Goal: Task Accomplishment & Management: Manage account settings

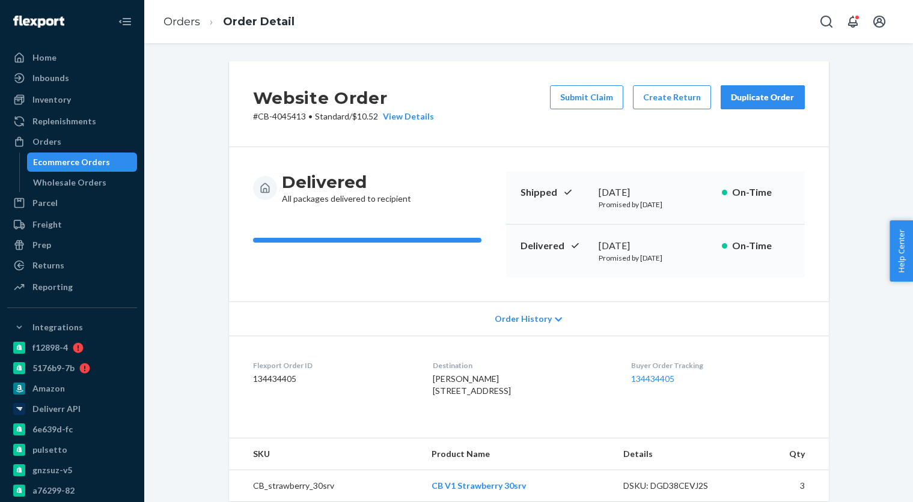
scroll to position [295, 0]
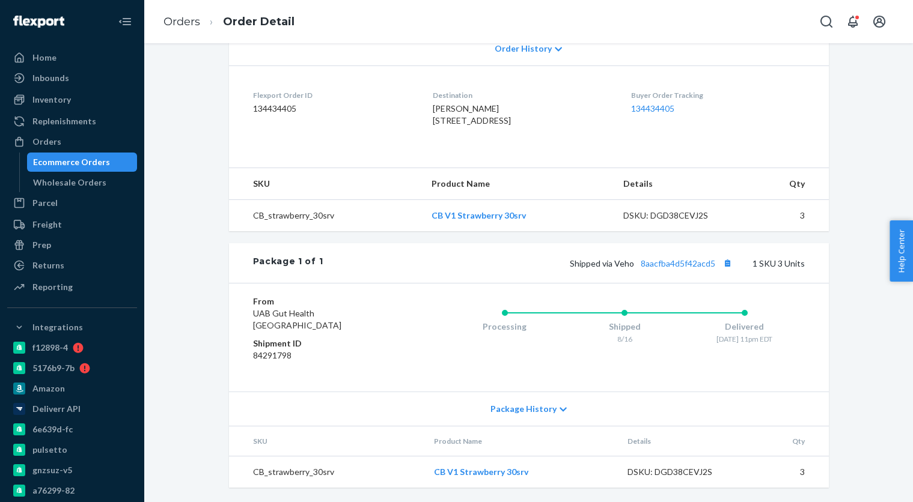
drag, startPoint x: 77, startPoint y: 162, endPoint x: 168, endPoint y: 160, distance: 91.4
click at [77, 162] on div "Ecommerce Orders" at bounding box center [71, 162] width 77 height 12
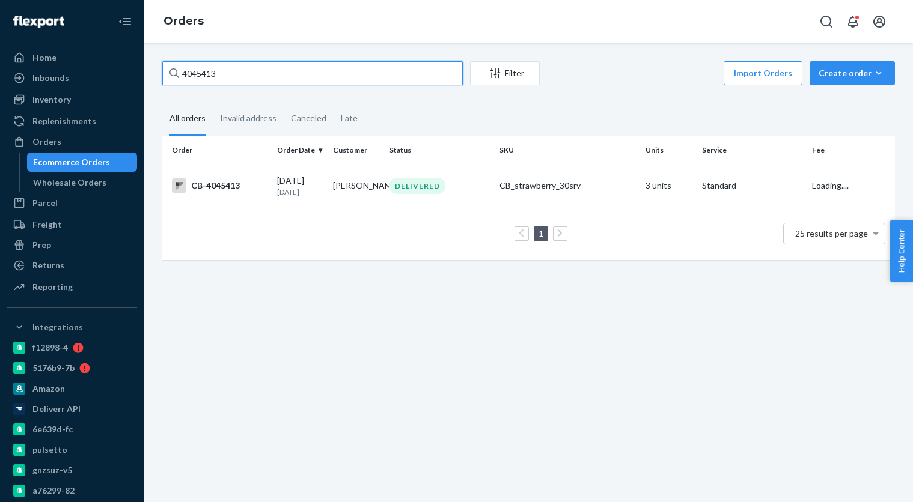
paste input "26"
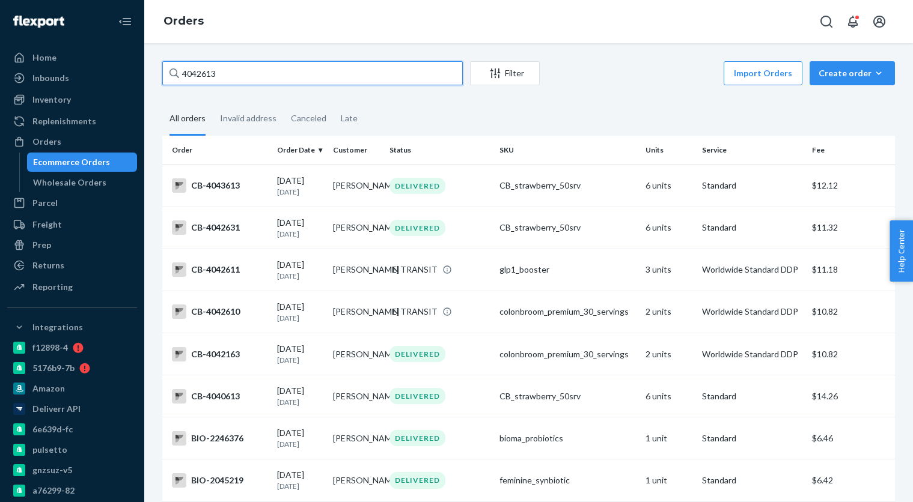
click at [260, 74] on input "4042613" at bounding box center [312, 73] width 301 height 24
paste input "59"
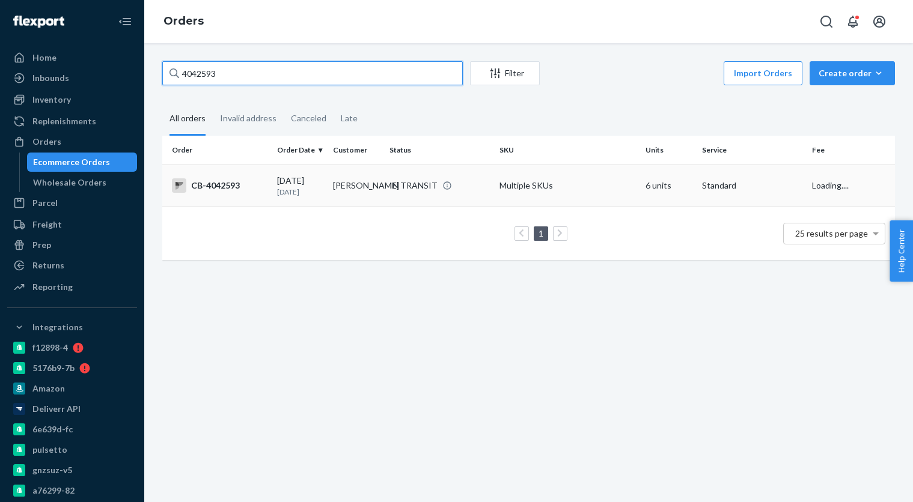
type input "4042593"
click at [358, 180] on td "[PERSON_NAME]" at bounding box center [356, 186] width 56 height 42
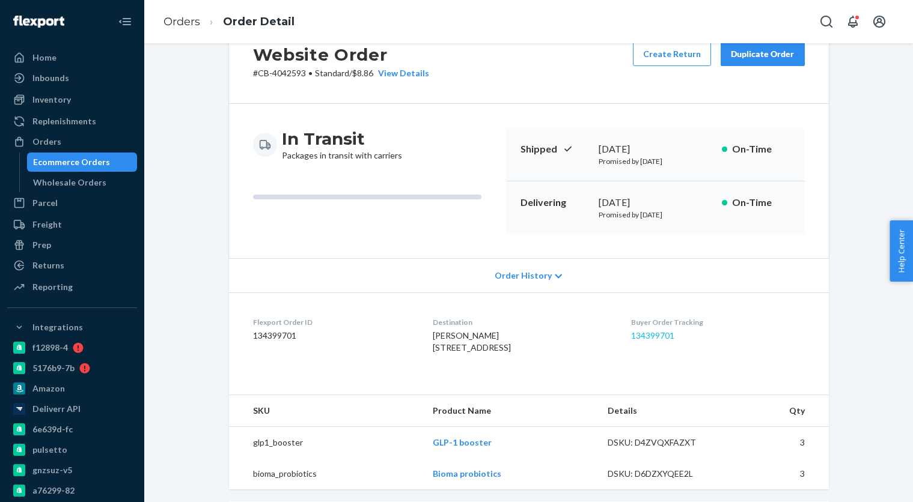
scroll to position [47, 0]
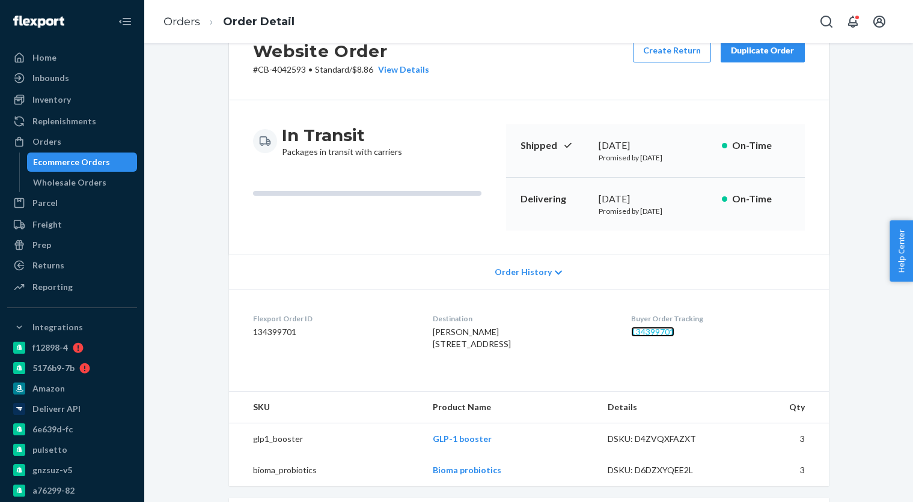
click at [674, 329] on link "134399701" at bounding box center [652, 332] width 43 height 10
click at [106, 159] on div "Ecommerce Orders" at bounding box center [82, 162] width 108 height 17
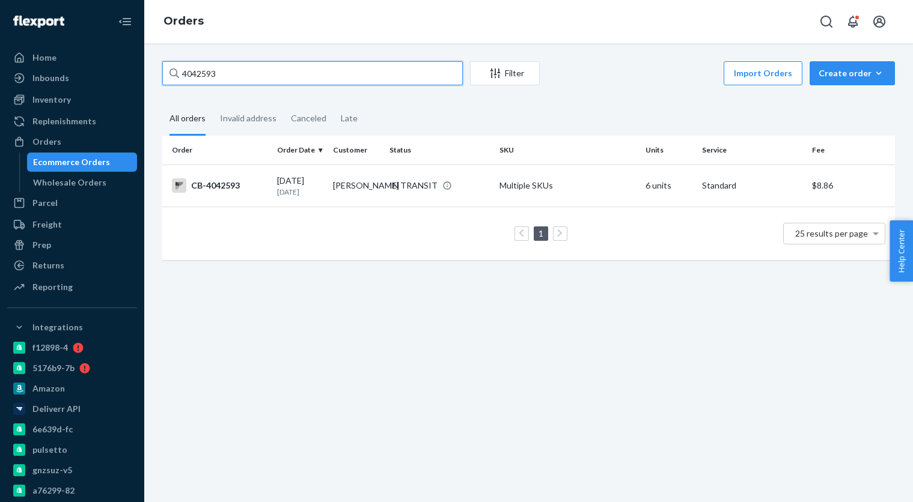
paste input "33662"
type input "4033662"
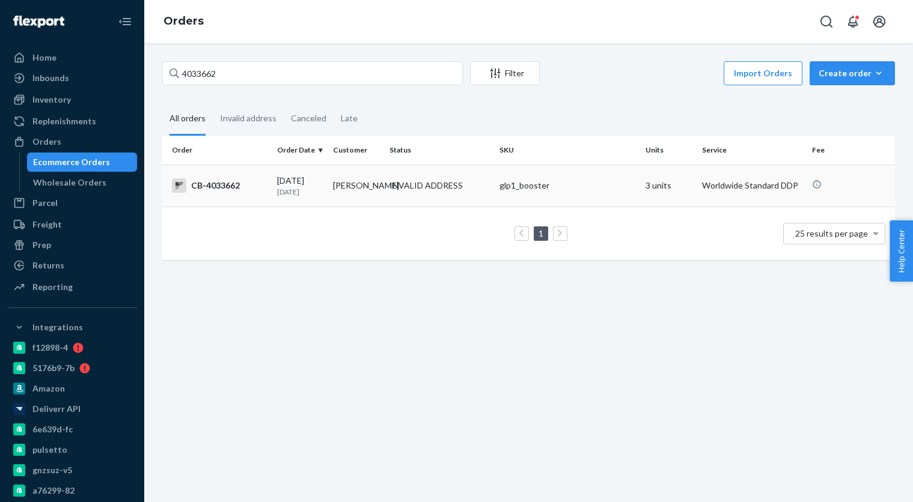
click at [380, 177] on td "[PERSON_NAME]" at bounding box center [356, 186] width 56 height 42
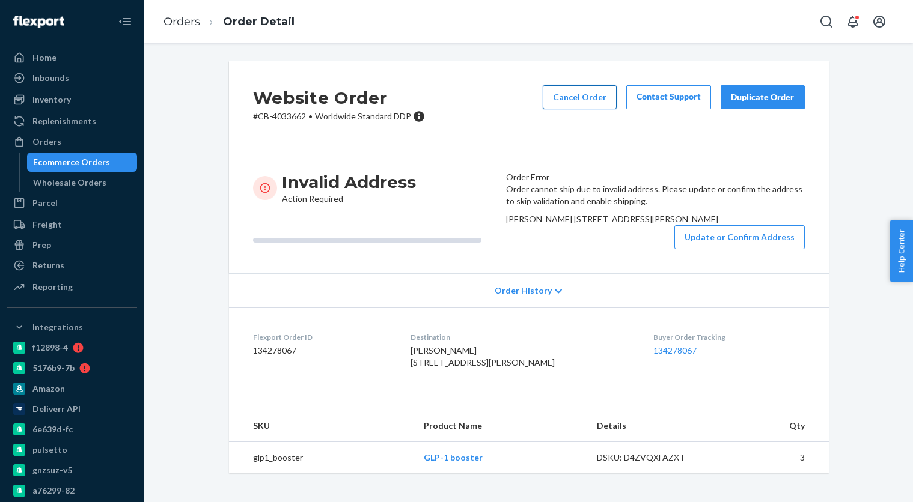
click at [564, 99] on button "Cancel Order" at bounding box center [580, 97] width 74 height 24
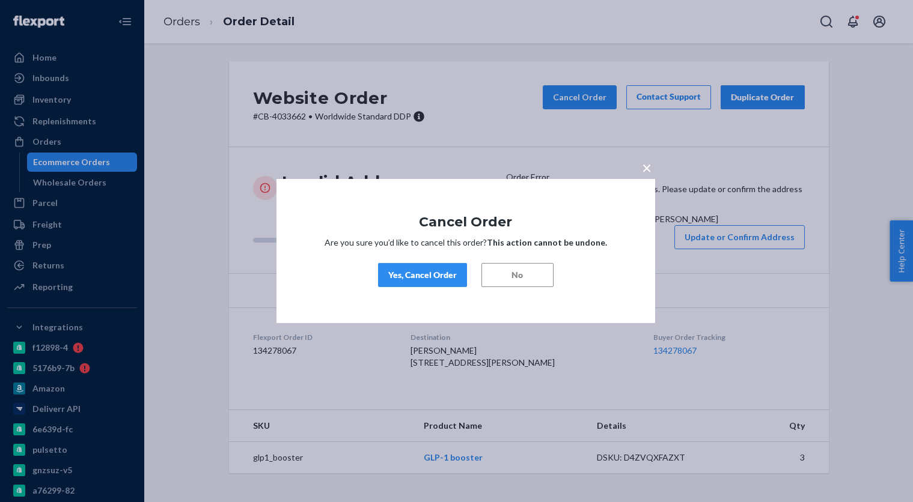
click at [435, 275] on div "Yes, Cancel Order" at bounding box center [422, 275] width 69 height 12
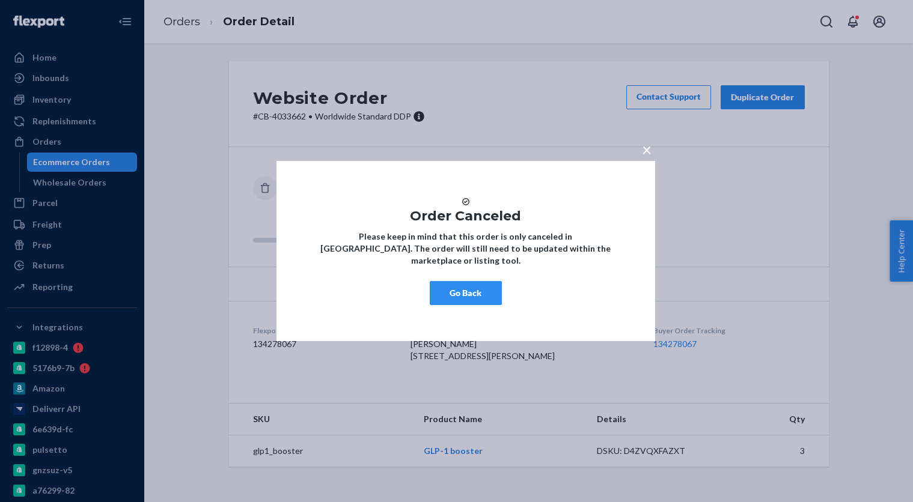
click at [466, 304] on button "Go Back" at bounding box center [466, 293] width 72 height 24
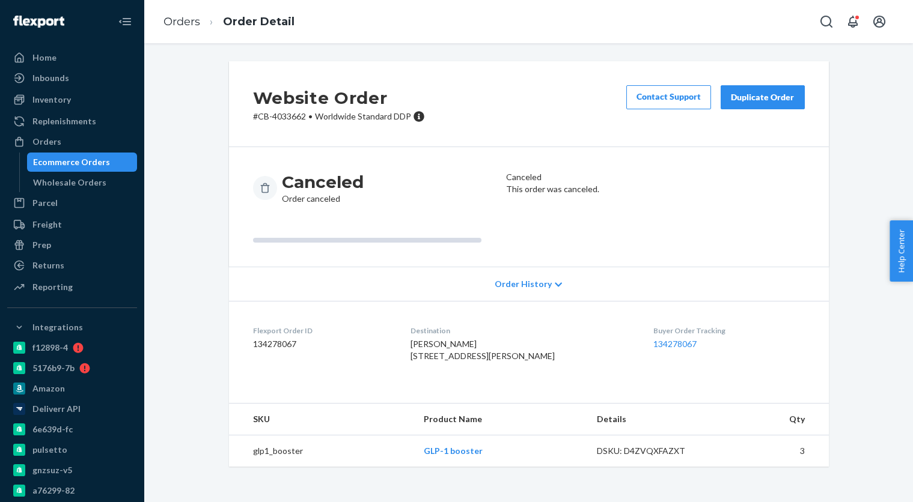
click at [103, 154] on div "Ecommerce Orders" at bounding box center [82, 162] width 108 height 17
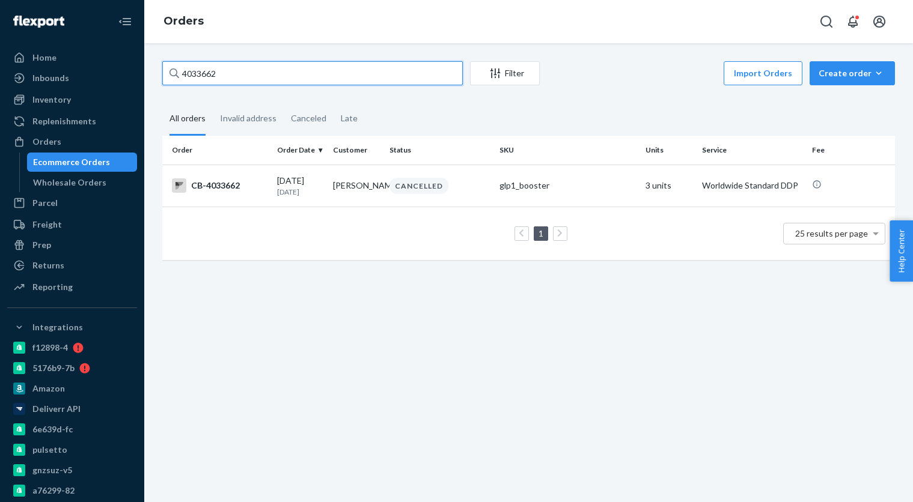
paste input "23188"
type input "4023188"
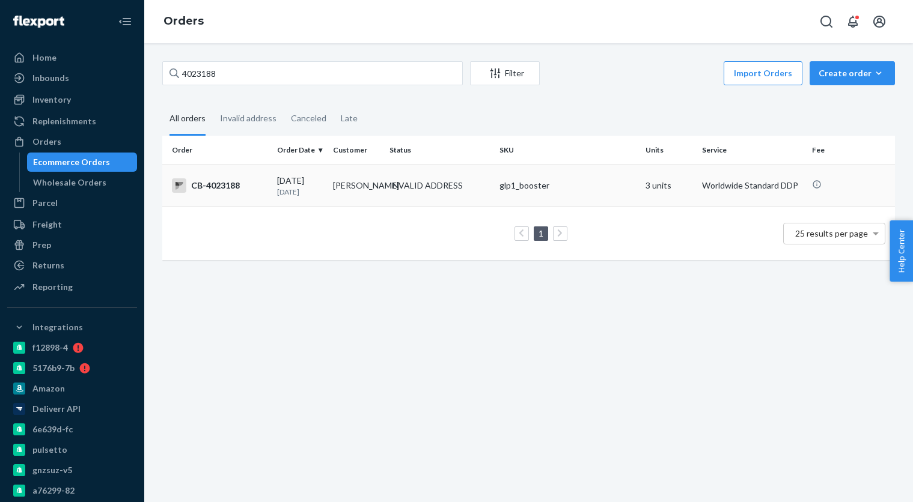
click at [278, 180] on div "[DATE] [DATE]" at bounding box center [300, 186] width 46 height 22
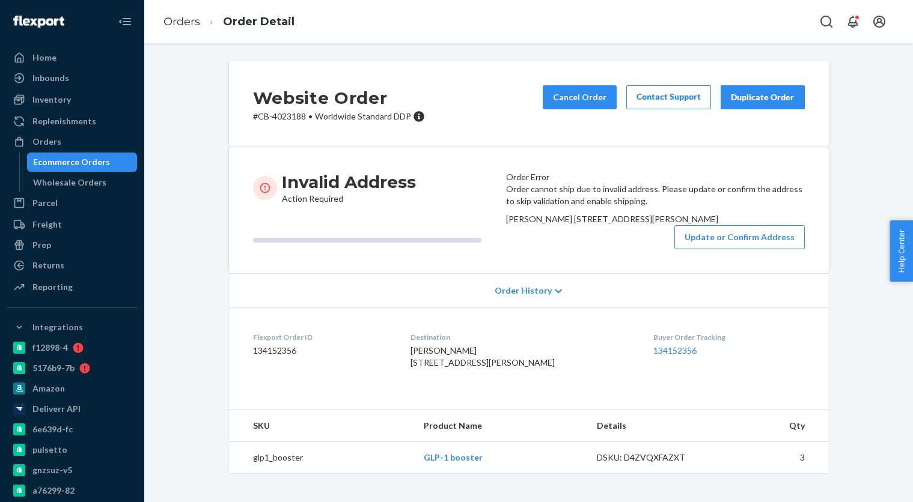
click at [414, 249] on div "Invalid Address Action Required" at bounding box center [374, 210] width 243 height 78
click at [685, 249] on button "Update or Confirm Address" at bounding box center [739, 237] width 130 height 24
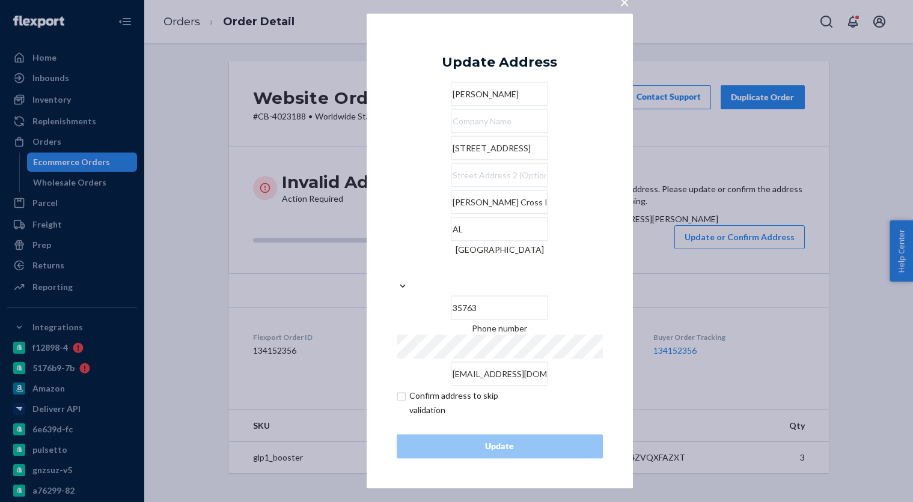
click at [443, 389] on input "checkbox" at bounding box center [466, 403] width 139 height 29
checkbox input "true"
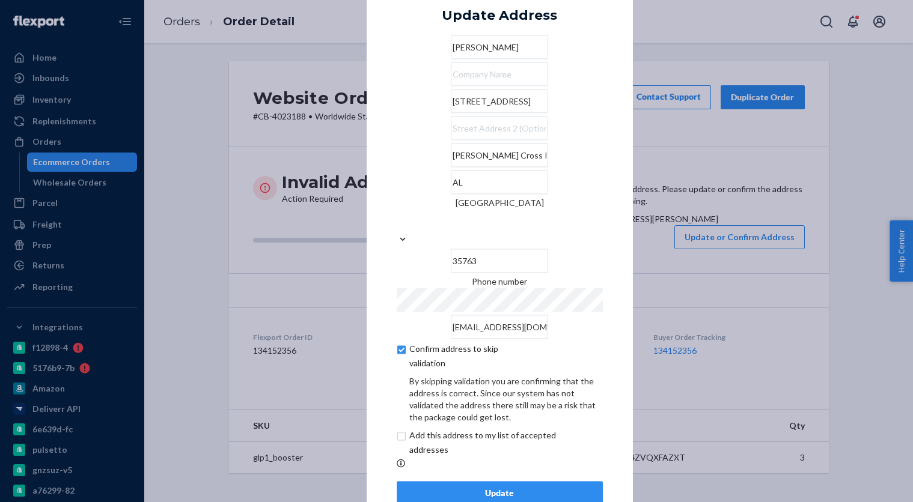
click at [504, 114] on input "[STREET_ADDRESS]" at bounding box center [499, 102] width 97 height 24
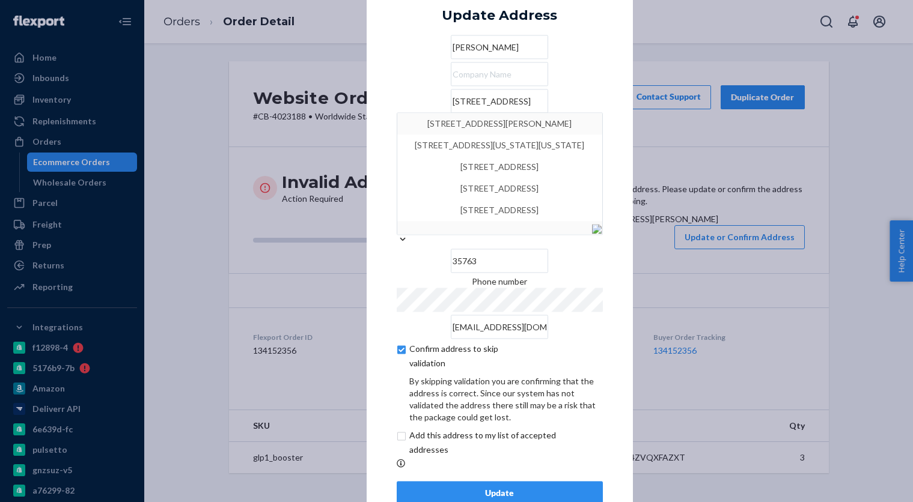
type input "[STREET_ADDRESS]"
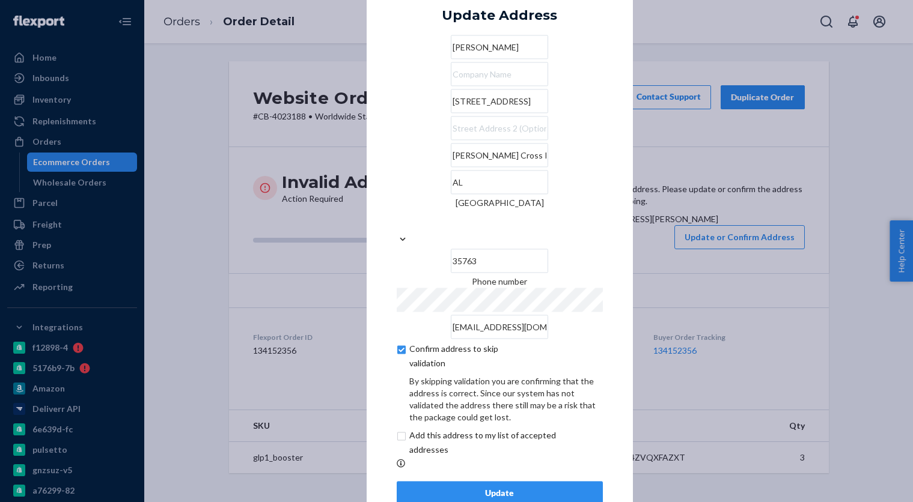
click at [634, 151] on div "× Update Address [PERSON_NAME] [STREET_ADDRESS][PERSON_NAME] Phone number [EMAI…" at bounding box center [456, 251] width 913 height 502
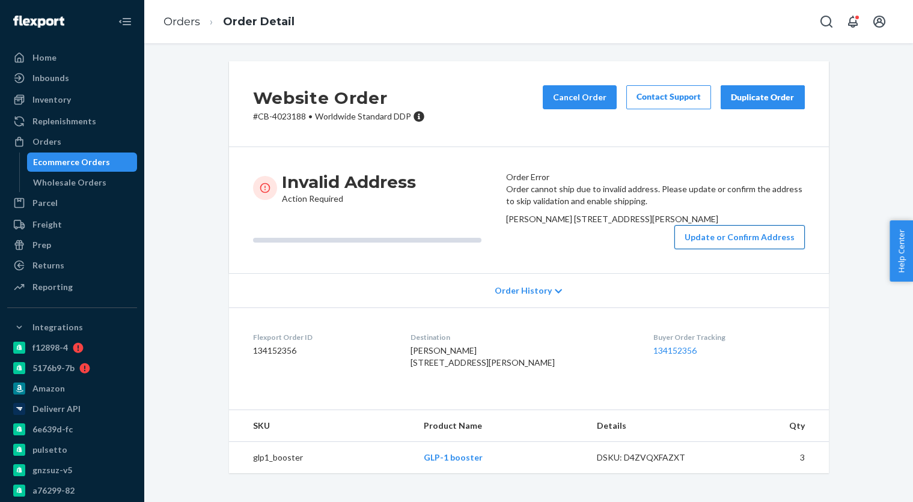
click at [700, 249] on button "Update or Confirm Address" at bounding box center [739, 237] width 130 height 24
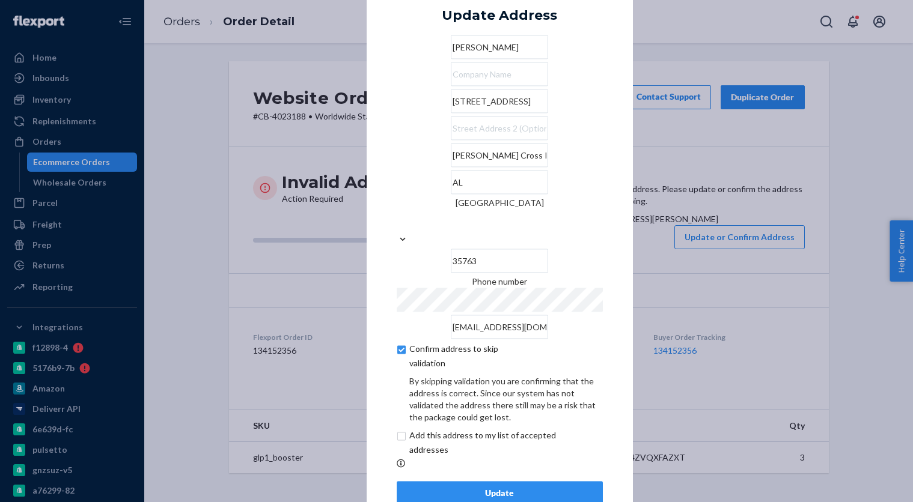
click at [638, 93] on div "× Update Address [PERSON_NAME] [STREET_ADDRESS][PERSON_NAME] Phone number [EMAI…" at bounding box center [456, 251] width 913 height 502
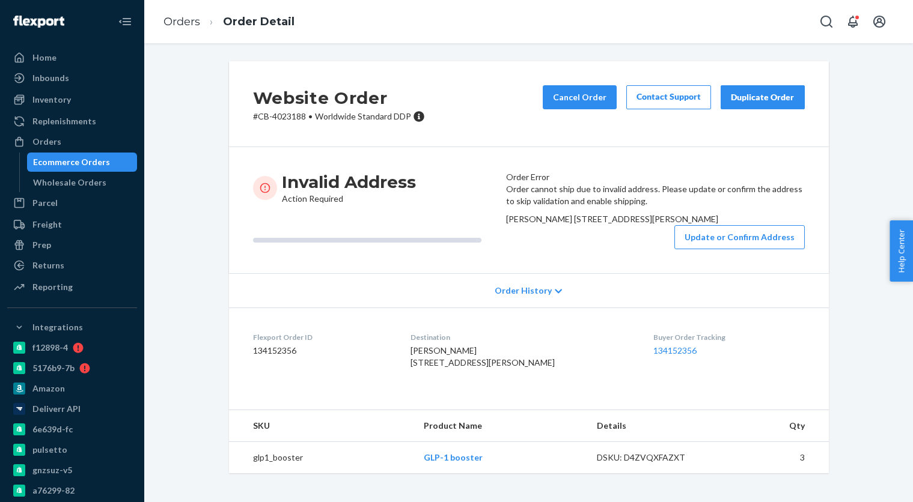
click at [69, 166] on div "Ecommerce Orders" at bounding box center [71, 162] width 77 height 12
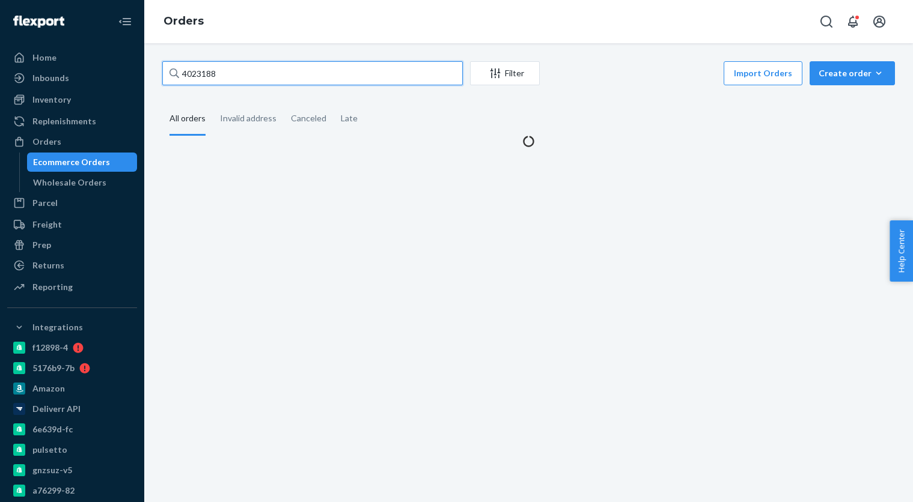
click at [231, 77] on input "4023188" at bounding box center [312, 73] width 301 height 24
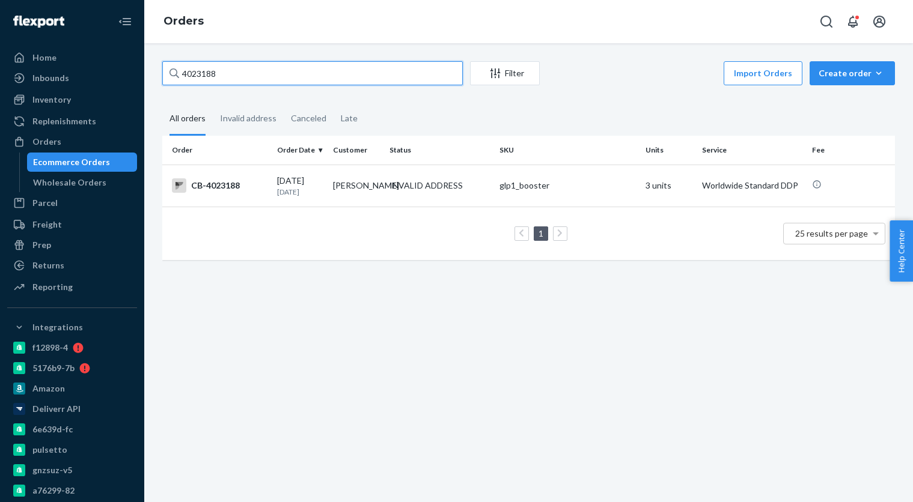
click at [231, 77] on input "4023188" at bounding box center [312, 73] width 301 height 24
paste input "70480"
type input "4070480"
click at [298, 187] on div "[DATE] [DATE]" at bounding box center [300, 186] width 46 height 22
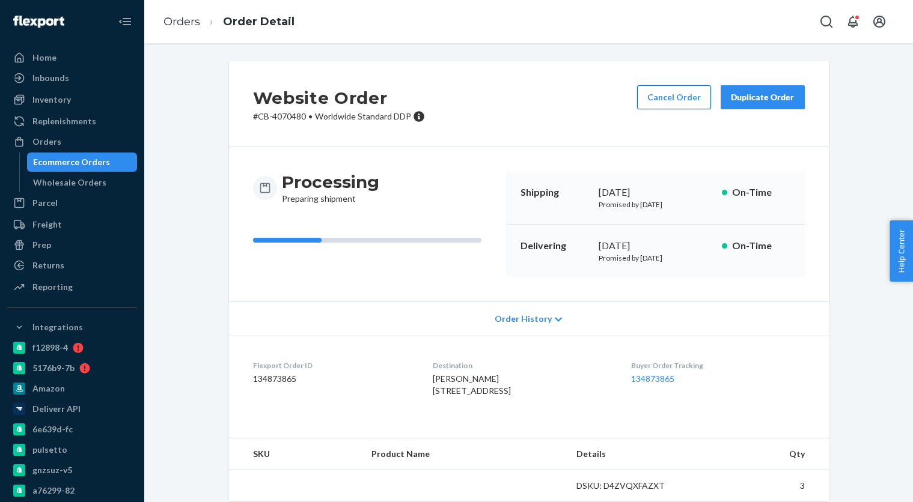
click at [670, 99] on button "Cancel Order" at bounding box center [674, 97] width 74 height 24
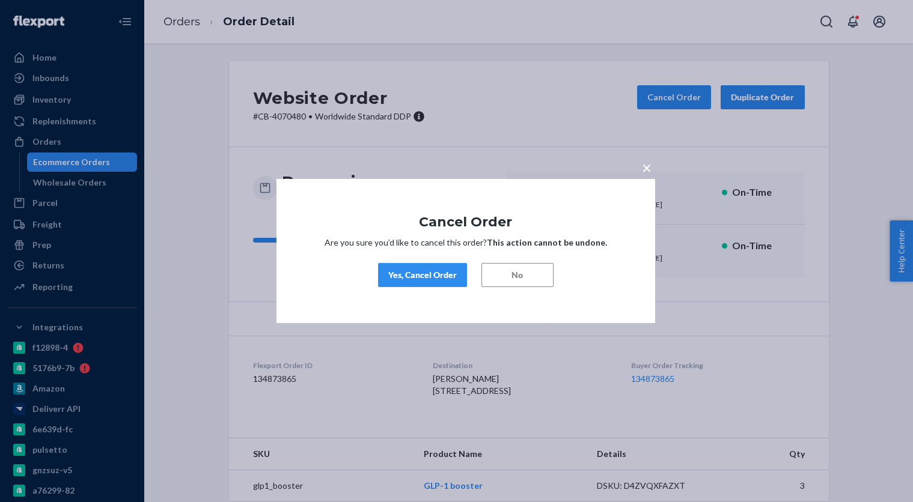
click at [438, 266] on button "Yes, Cancel Order" at bounding box center [422, 275] width 89 height 24
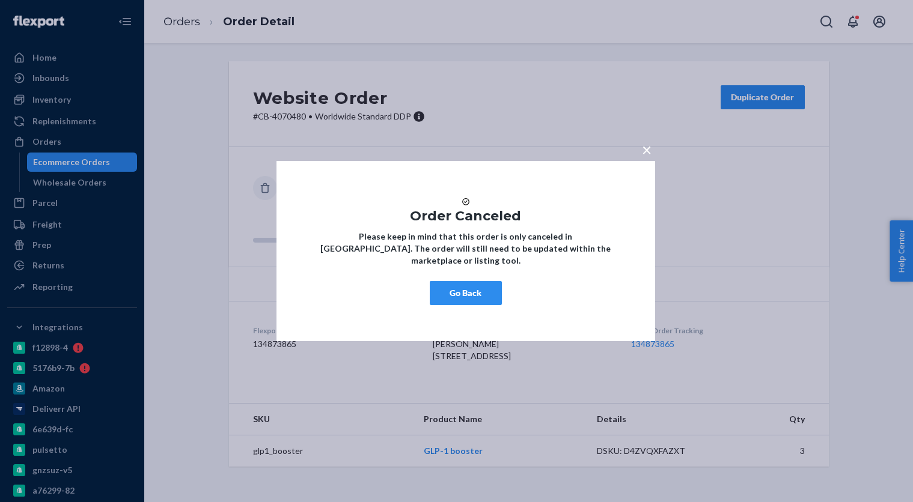
click at [461, 305] on button "Go Back" at bounding box center [466, 293] width 72 height 24
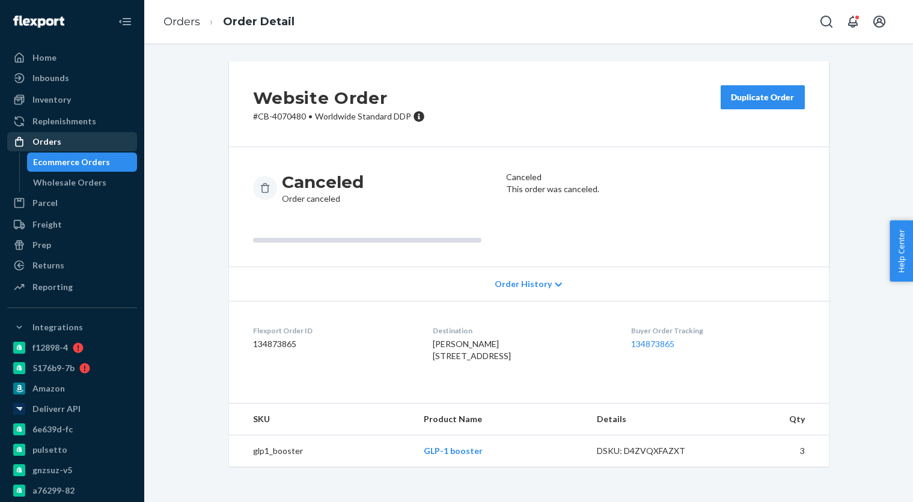
drag, startPoint x: 105, startPoint y: 160, endPoint x: 130, endPoint y: 145, distance: 28.9
click at [105, 160] on div "Ecommerce Orders" at bounding box center [82, 162] width 108 height 17
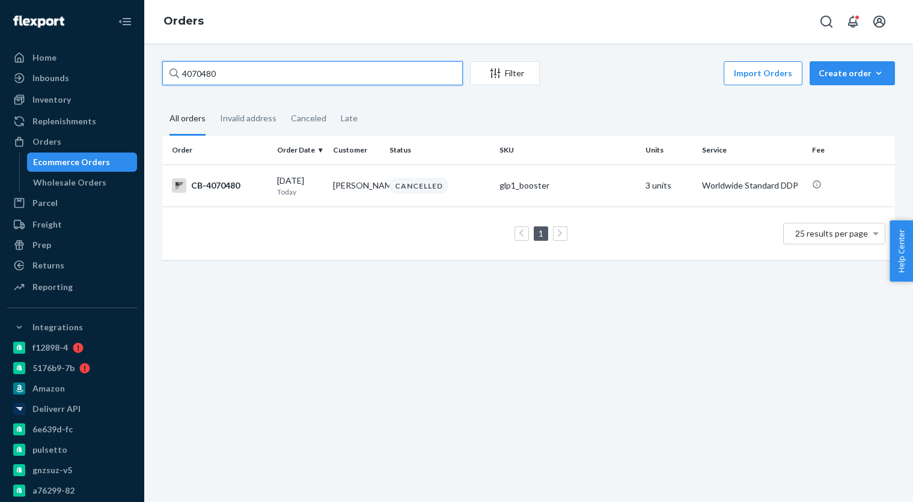
paste input "33361"
type input "4033361"
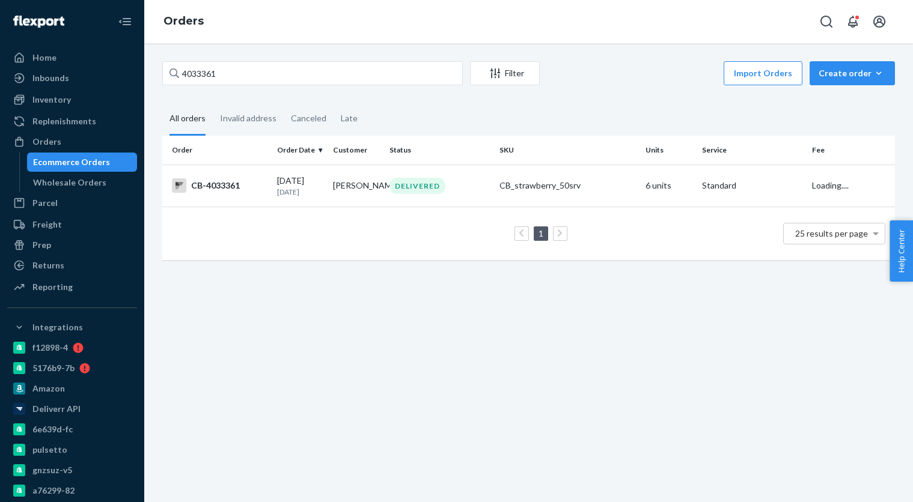
drag, startPoint x: 358, startPoint y: 191, endPoint x: 308, endPoint y: 197, distance: 50.9
click at [358, 191] on td "[PERSON_NAME]" at bounding box center [356, 186] width 56 height 42
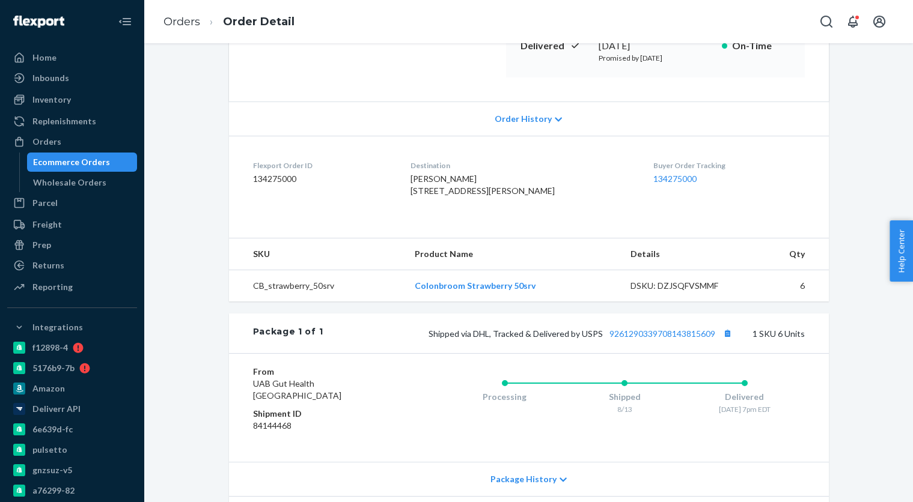
scroll to position [206, 0]
